Goal: Task Accomplishment & Management: Complete application form

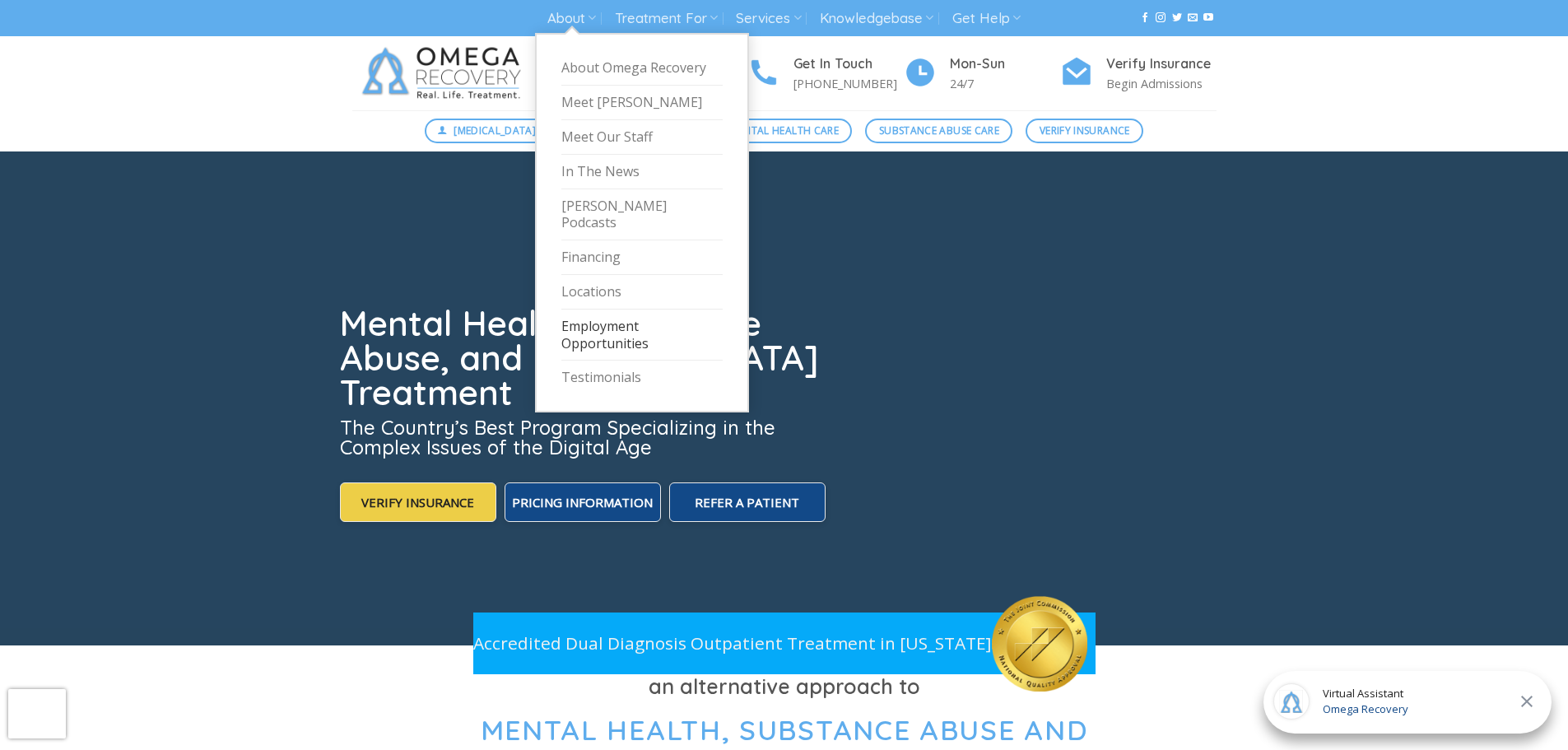
click at [604, 322] on link "Employment Opportunities" at bounding box center [641, 335] width 162 height 52
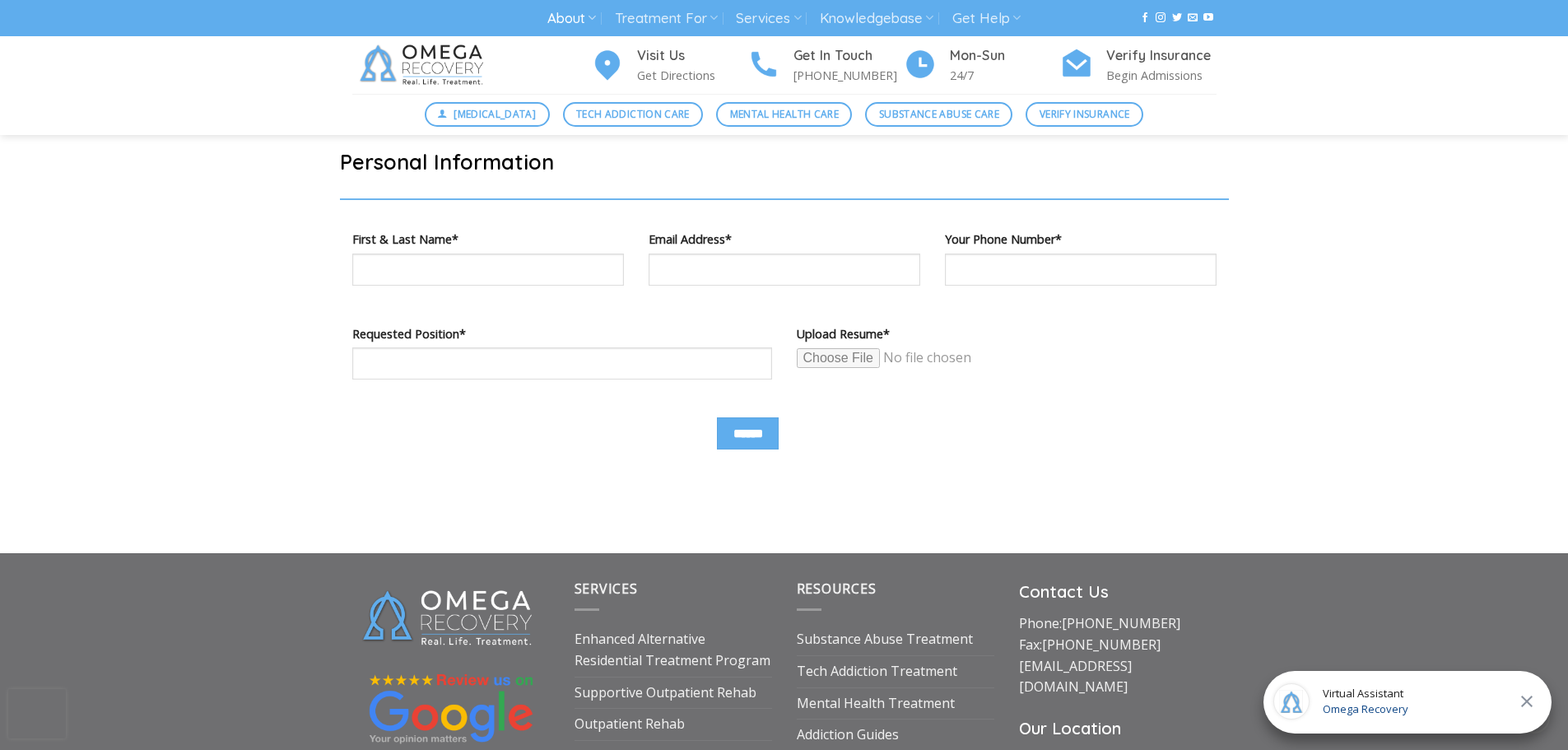
scroll to position [724, 0]
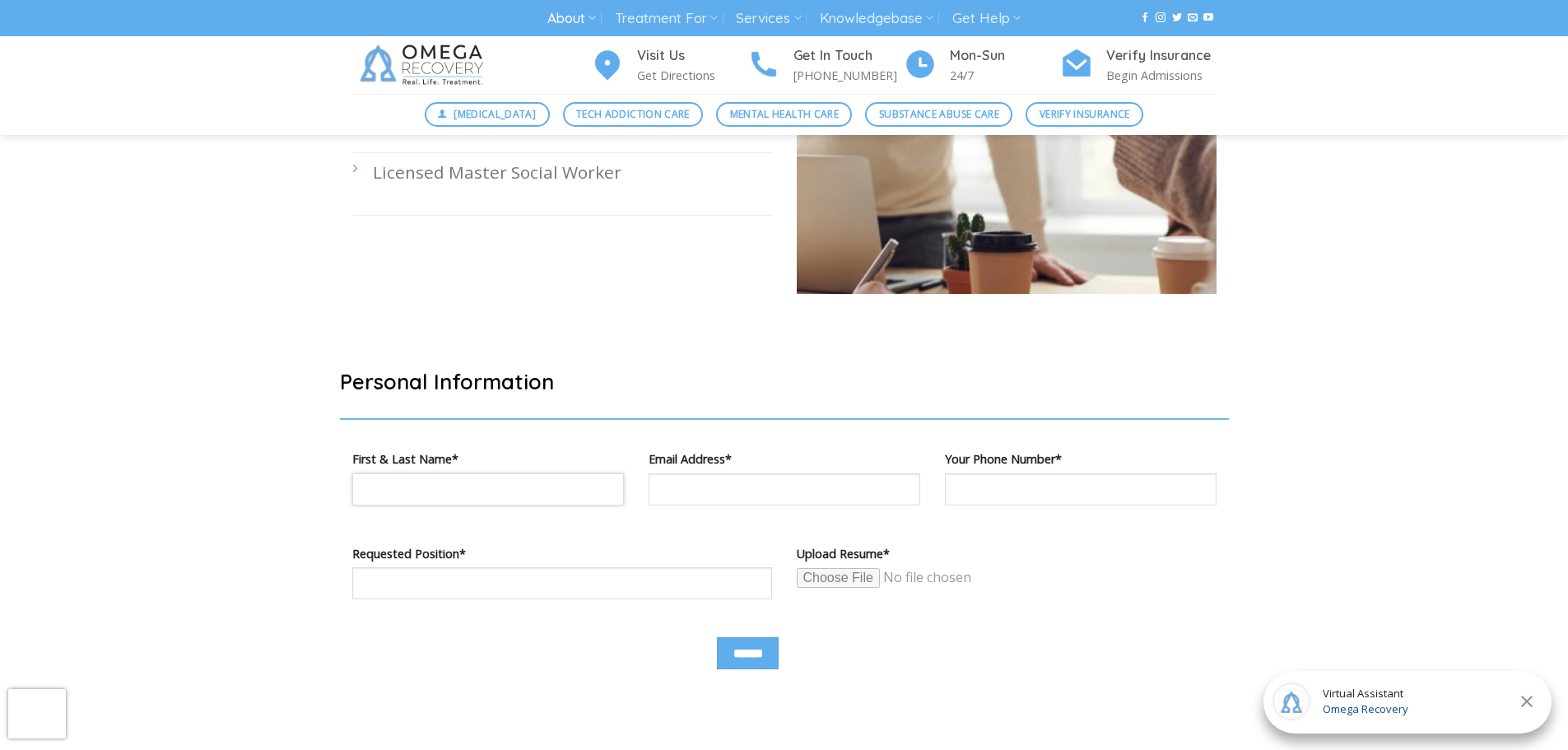
click at [399, 490] on input "Contact form" at bounding box center [488, 489] width 272 height 32
type input "**********"
click at [571, 585] on input "Contact form" at bounding box center [562, 583] width 419 height 32
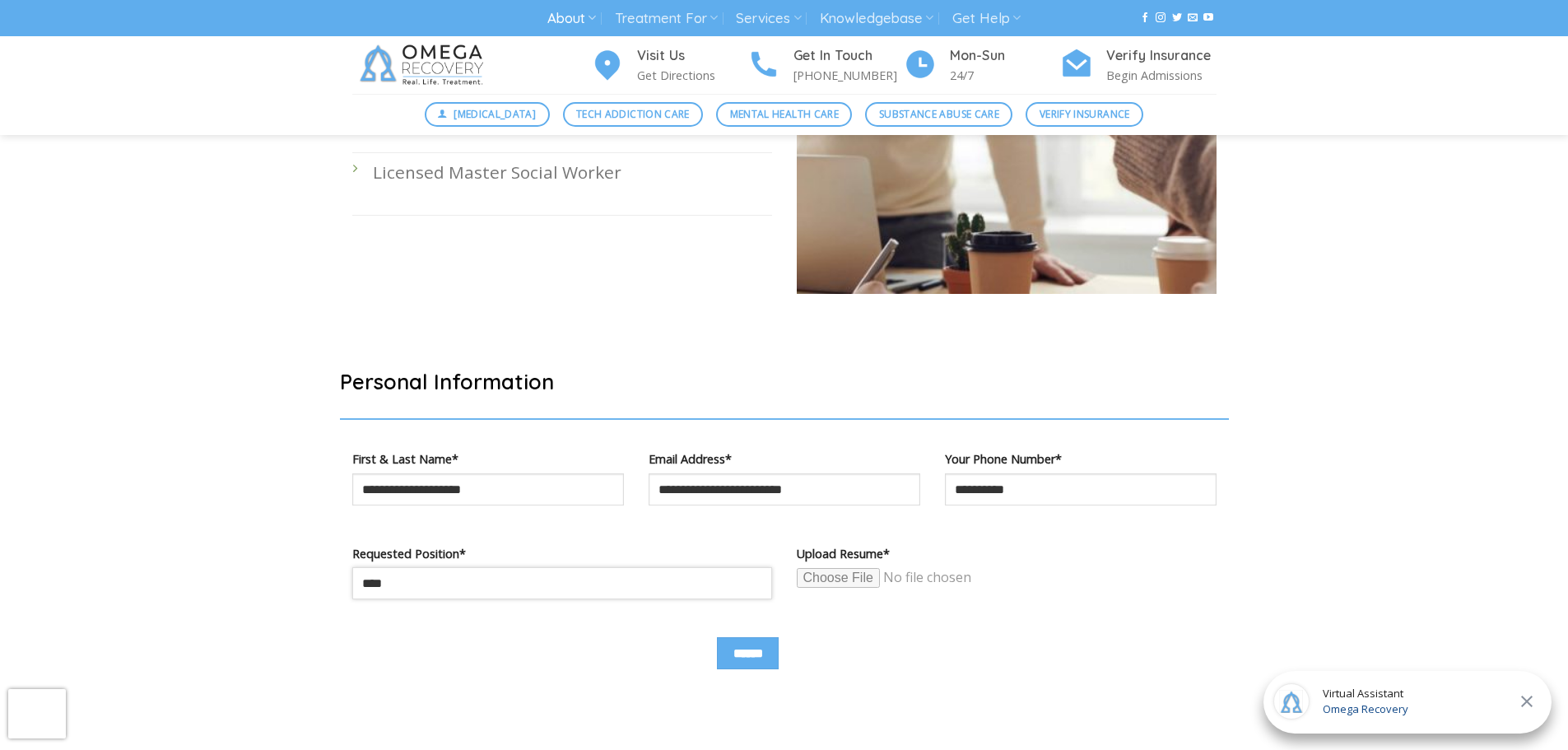
type input "***"
click at [853, 578] on input "Contact form" at bounding box center [922, 578] width 252 height 22
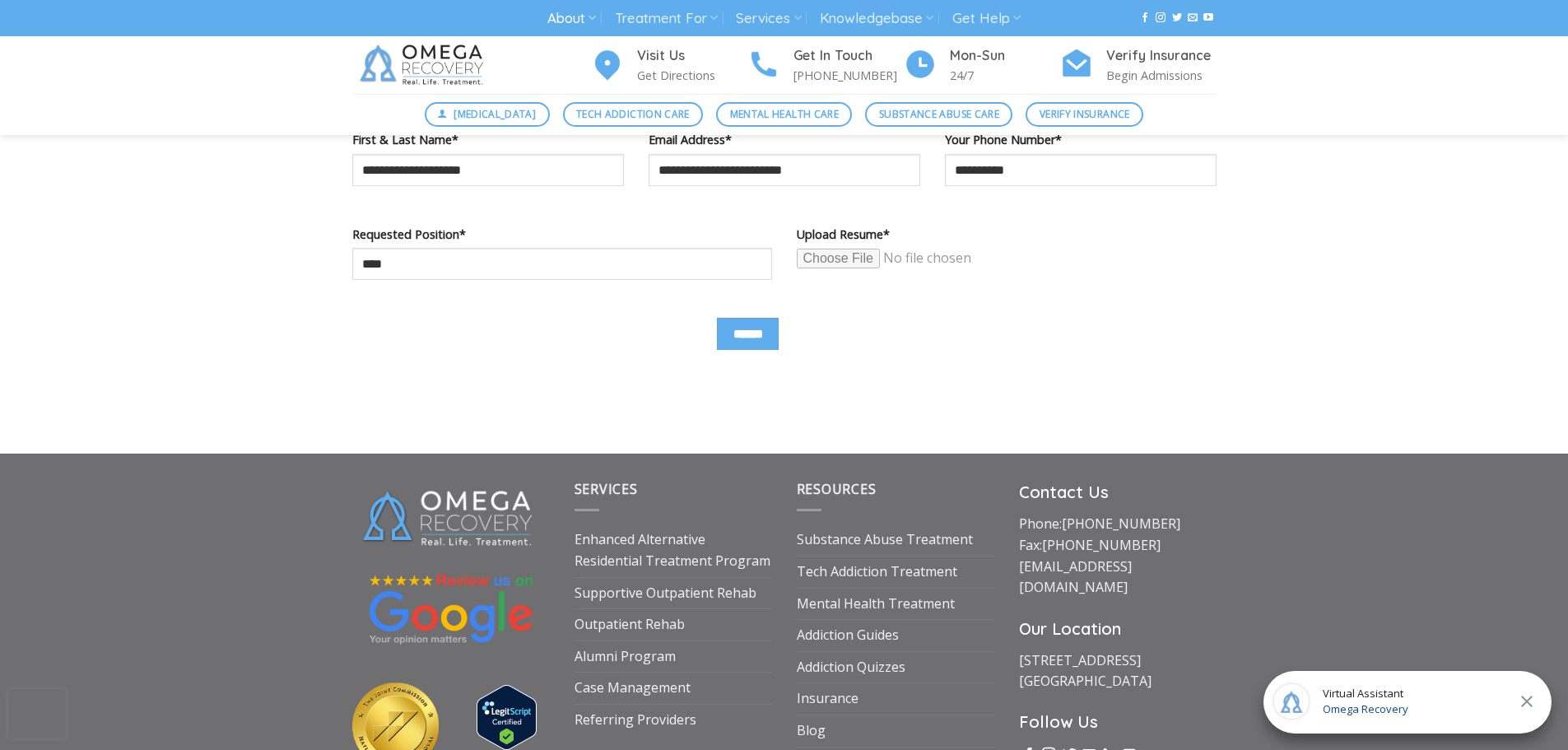
scroll to position [1053, 0]
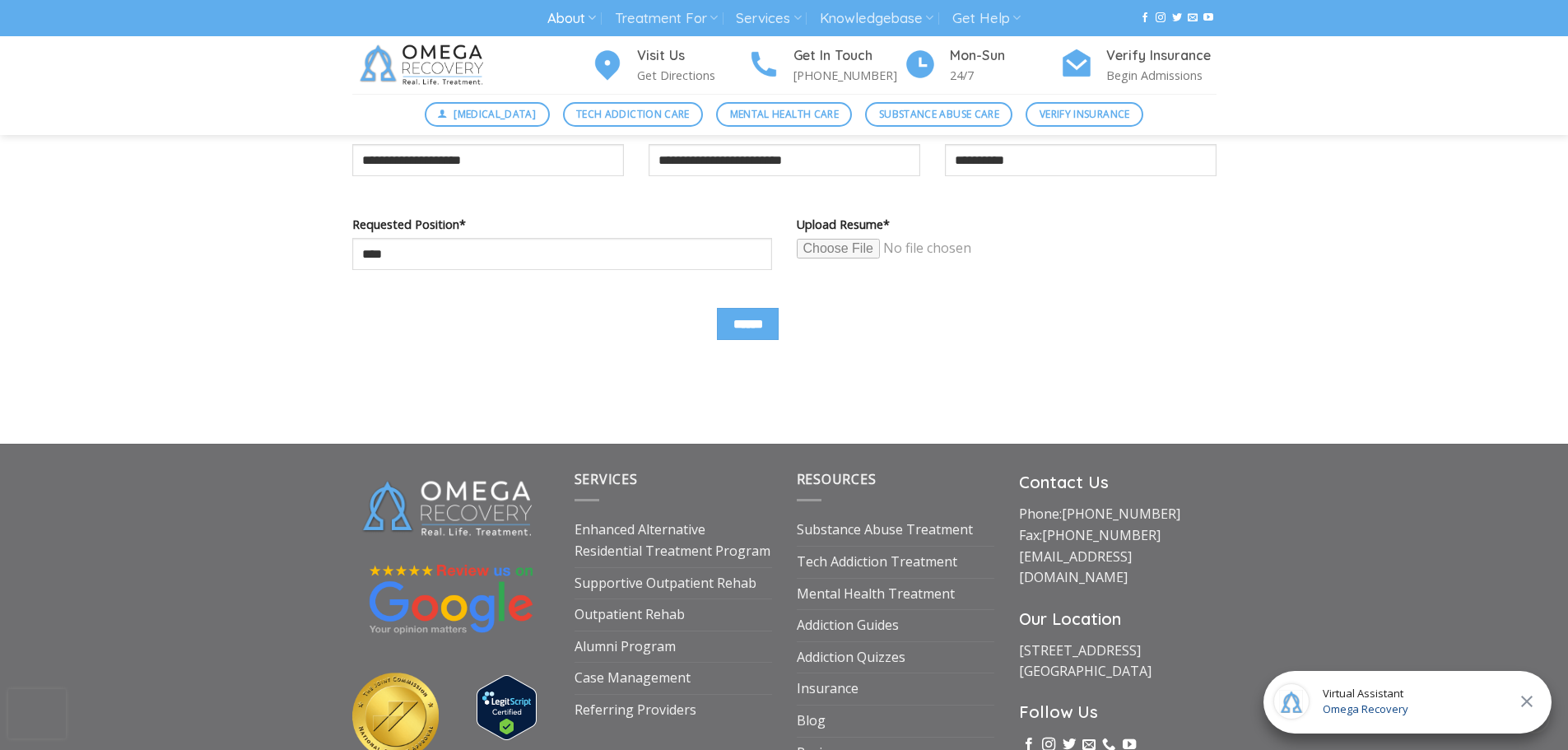
click at [849, 251] on input "Contact form" at bounding box center [922, 249] width 252 height 22
click at [869, 250] on input "Contact form" at bounding box center [922, 249] width 252 height 22
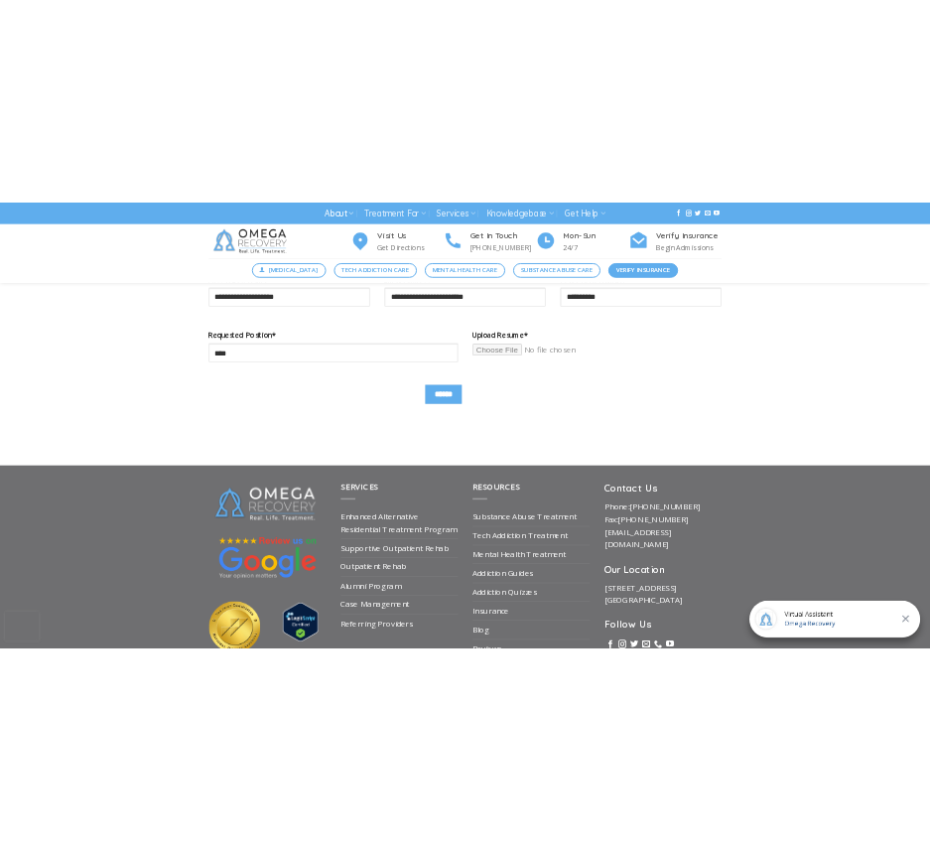
scroll to position [1311, 0]
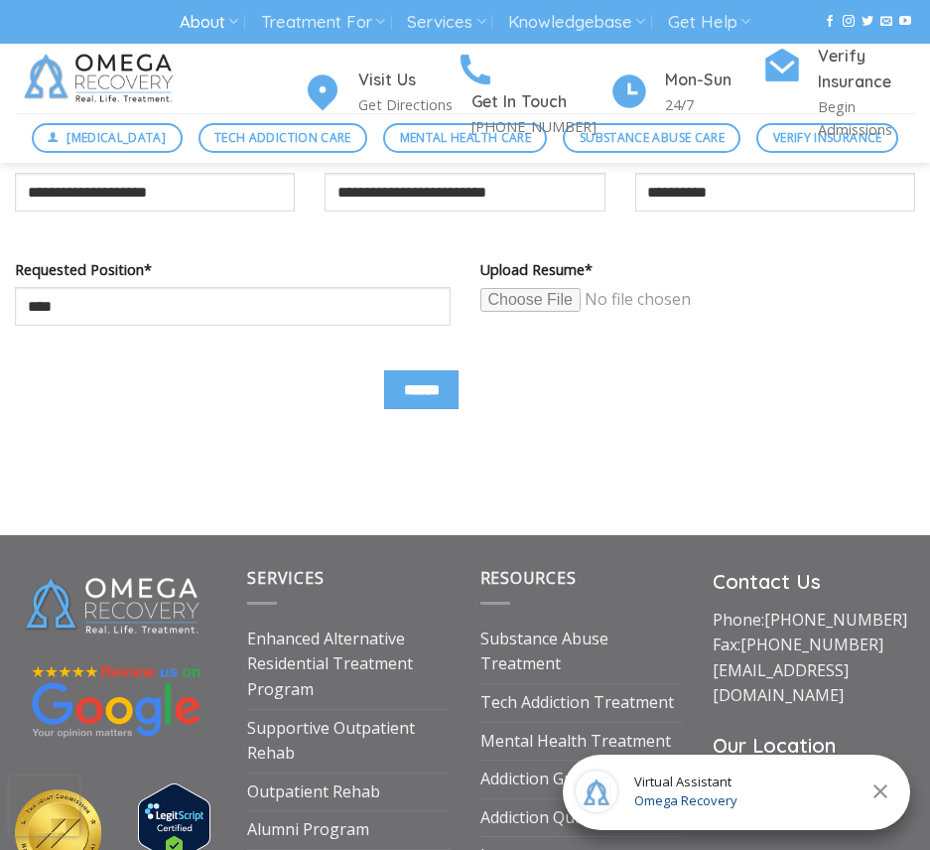
click at [516, 298] on input "Contact form" at bounding box center [633, 300] width 304 height 26
click at [494, 303] on input "Contact form" at bounding box center [633, 300] width 304 height 26
click at [559, 306] on input "Contact form" at bounding box center [633, 300] width 304 height 26
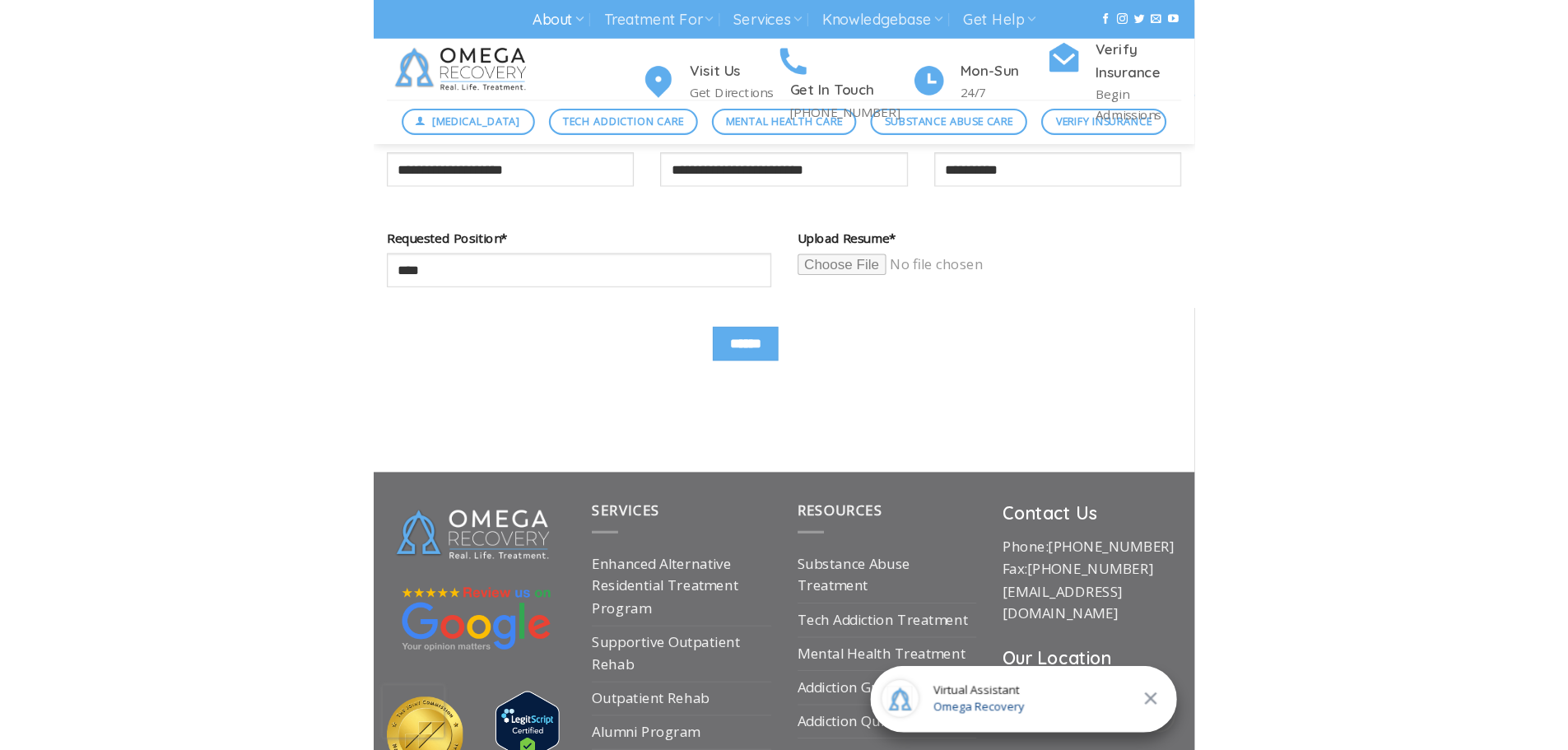
scroll to position [1053, 0]
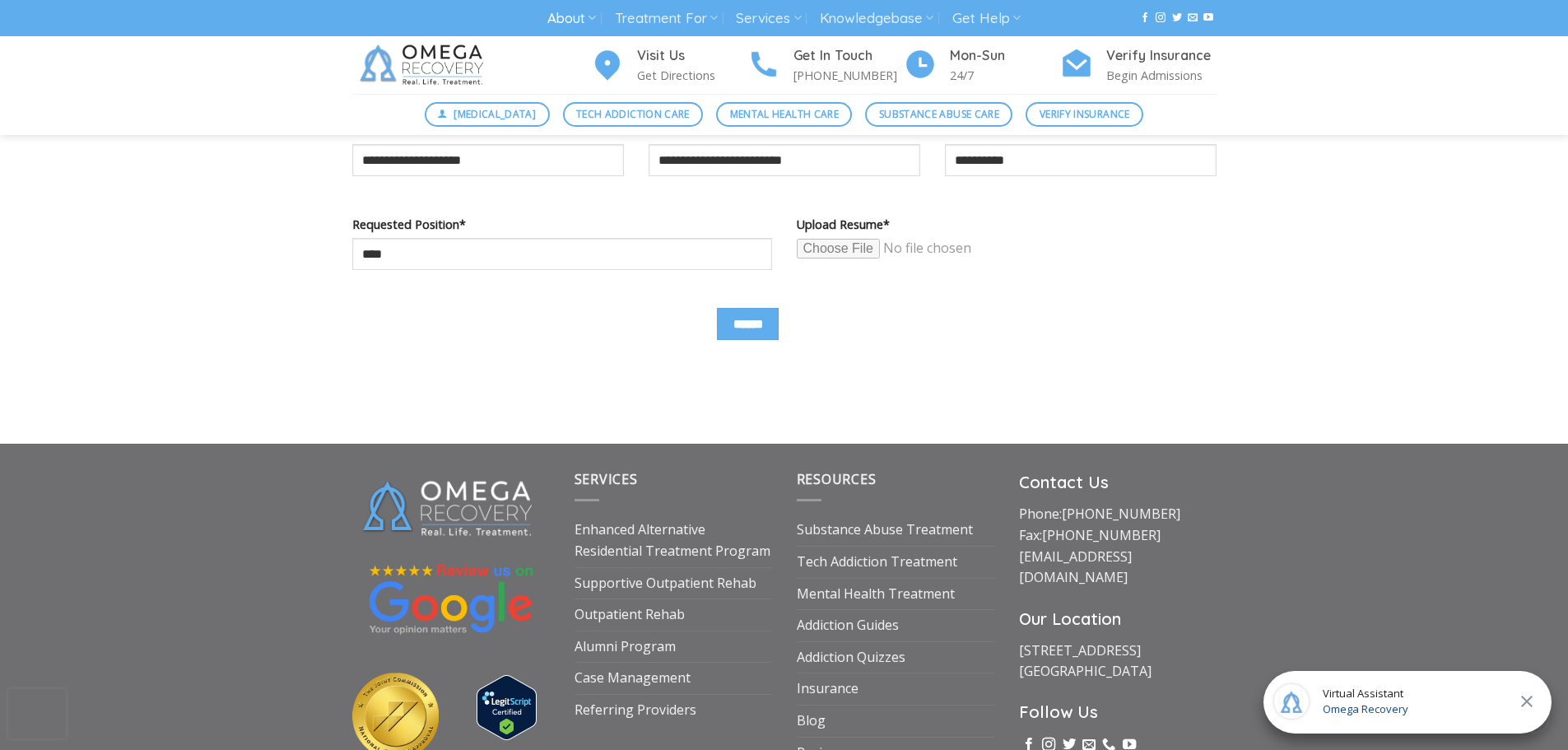
click at [817, 256] on input "Contact form" at bounding box center [922, 249] width 252 height 22
click at [815, 244] on input "Contact form" at bounding box center [922, 249] width 252 height 22
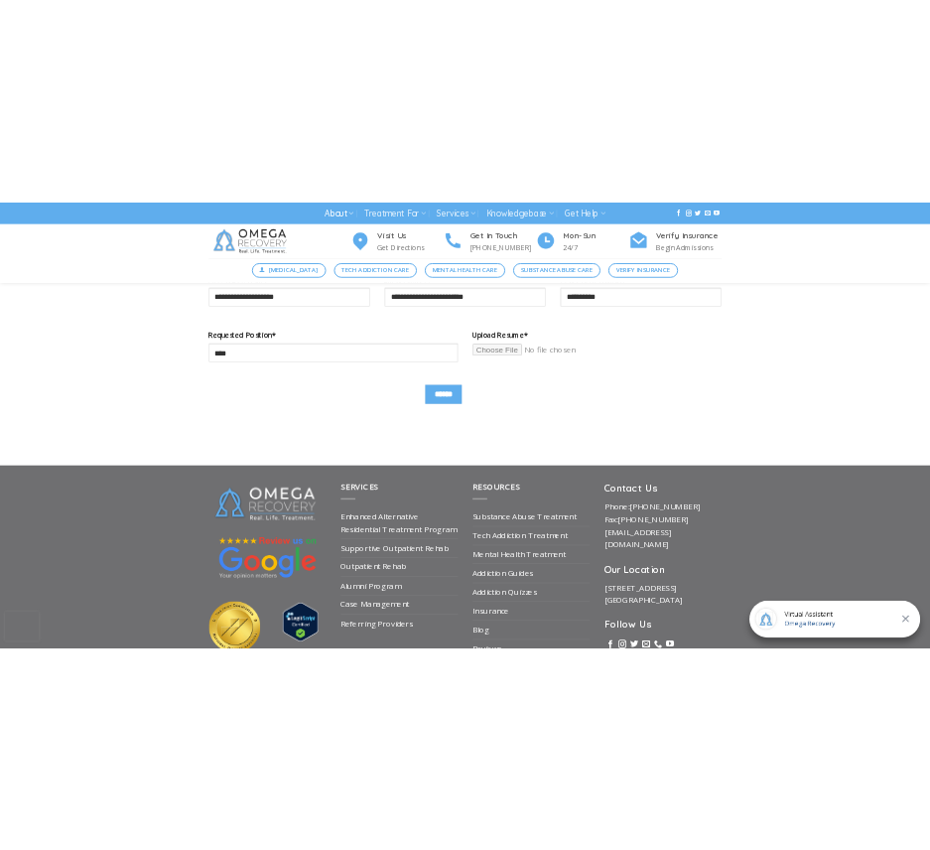
scroll to position [1311, 0]
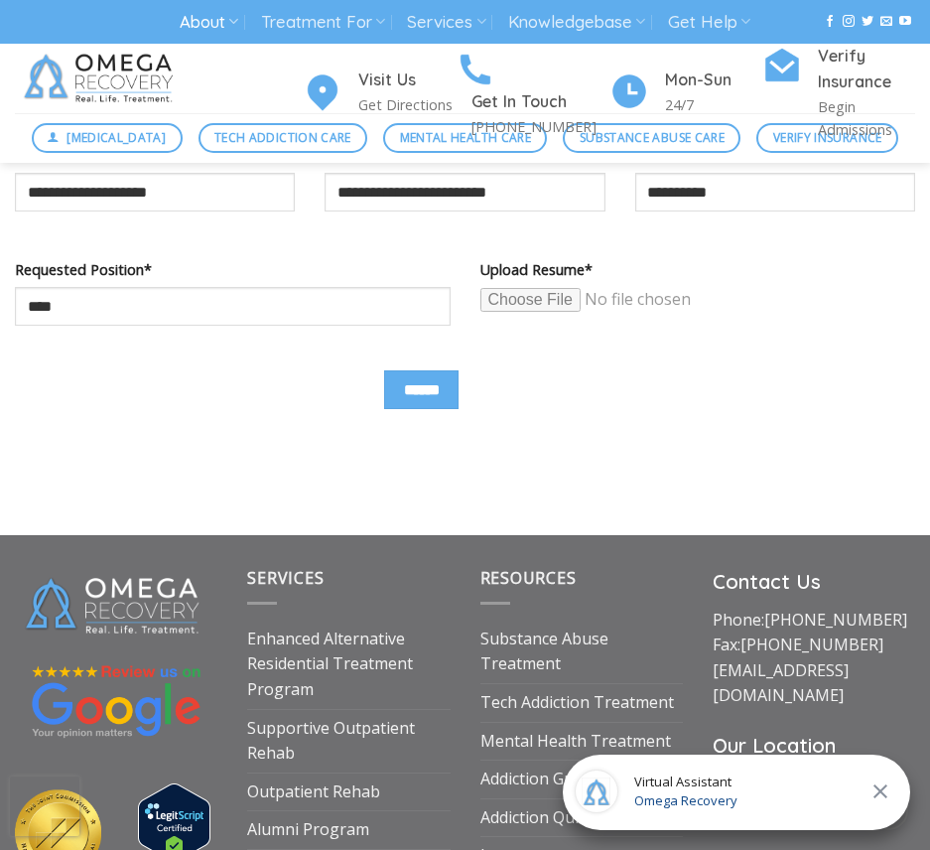
click at [554, 306] on input "Contact form" at bounding box center [633, 300] width 304 height 26
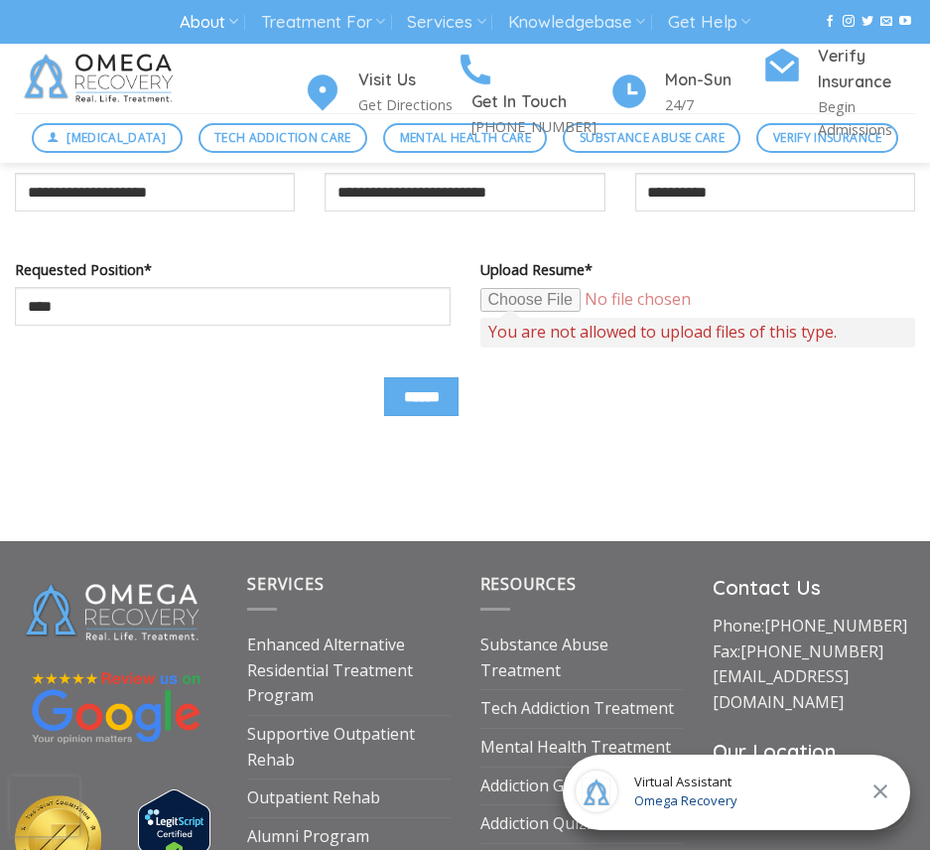
click at [536, 303] on input "Contact form" at bounding box center [633, 300] width 304 height 26
type input "**********"
click at [531, 298] on input "Contact form" at bounding box center [633, 300] width 304 height 26
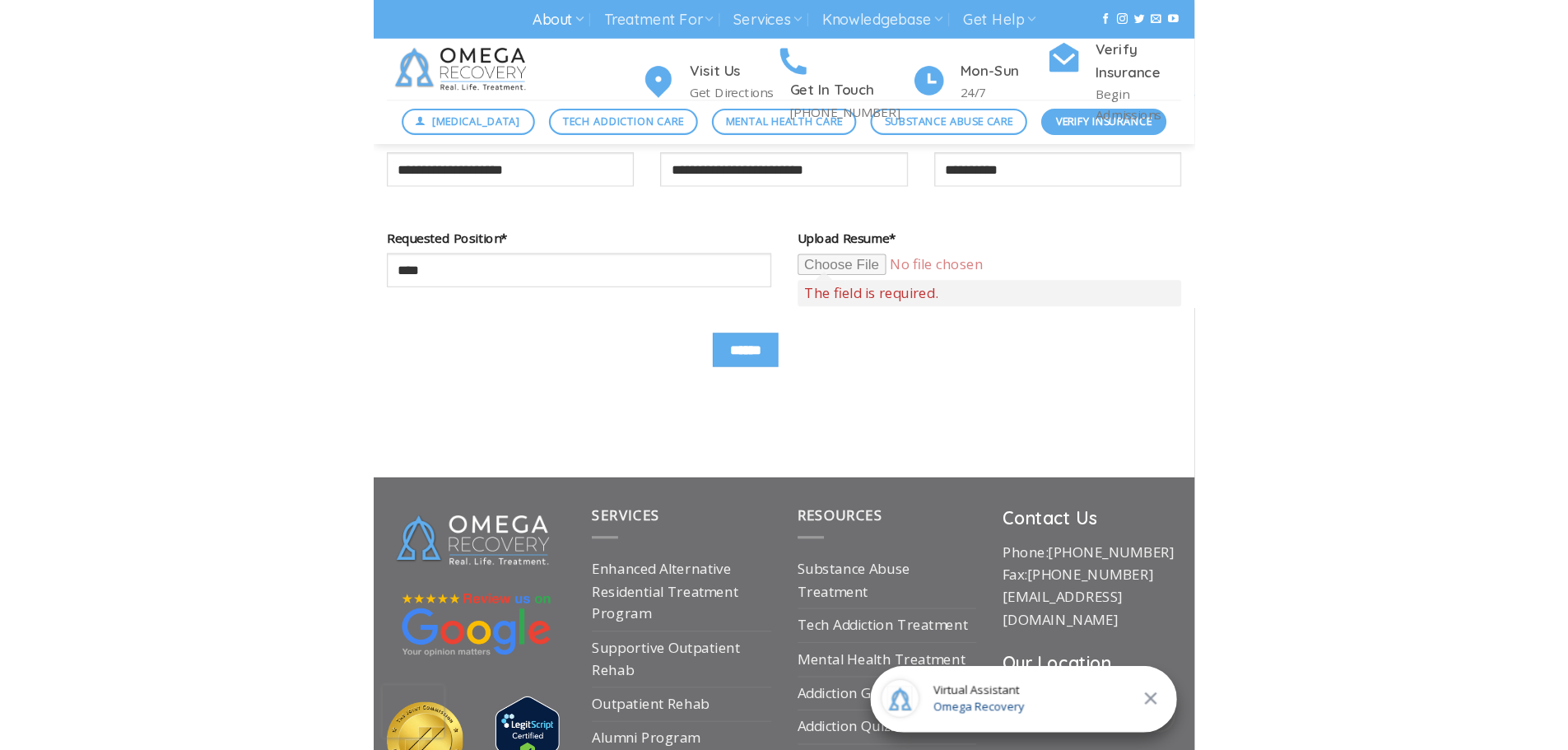
scroll to position [1053, 0]
